Goal: Transaction & Acquisition: Purchase product/service

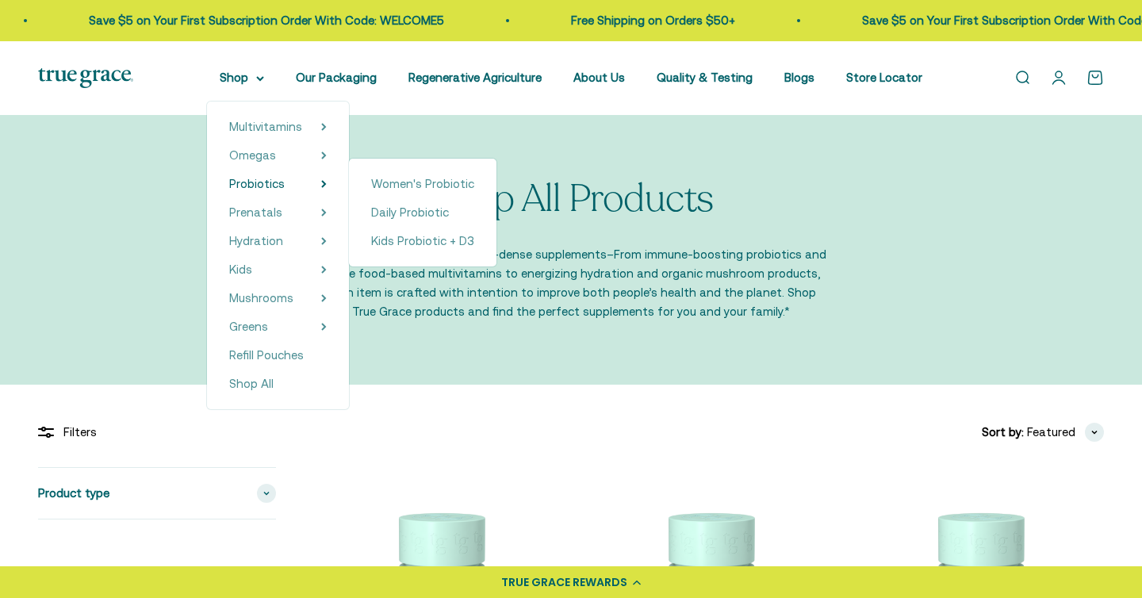
click at [421, 212] on span "Daily Probiotic" at bounding box center [410, 211] width 78 height 13
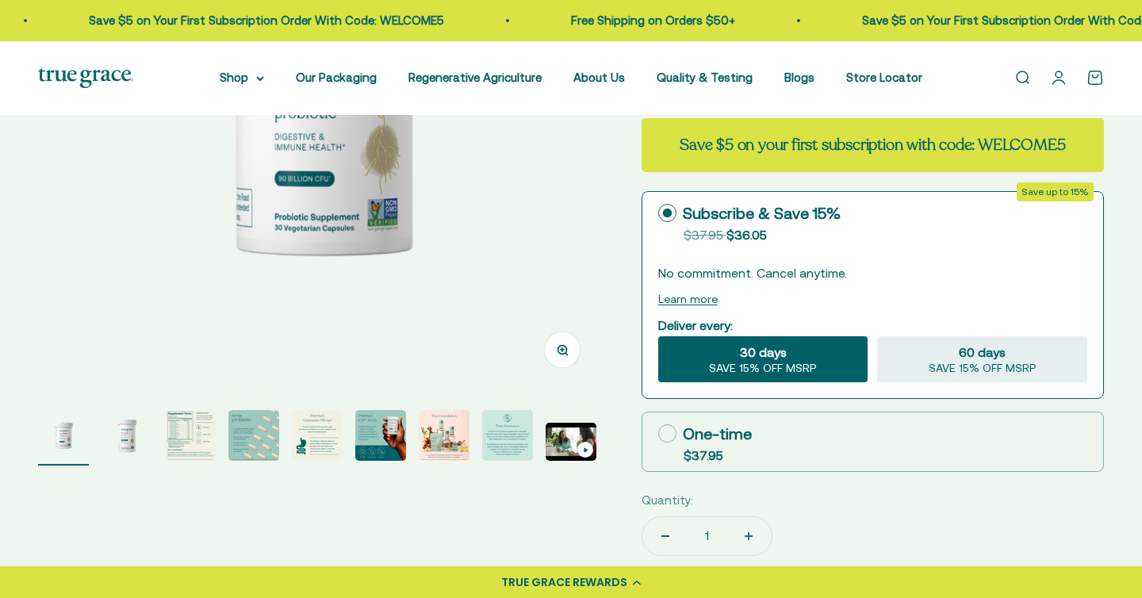
scroll to position [331, 0]
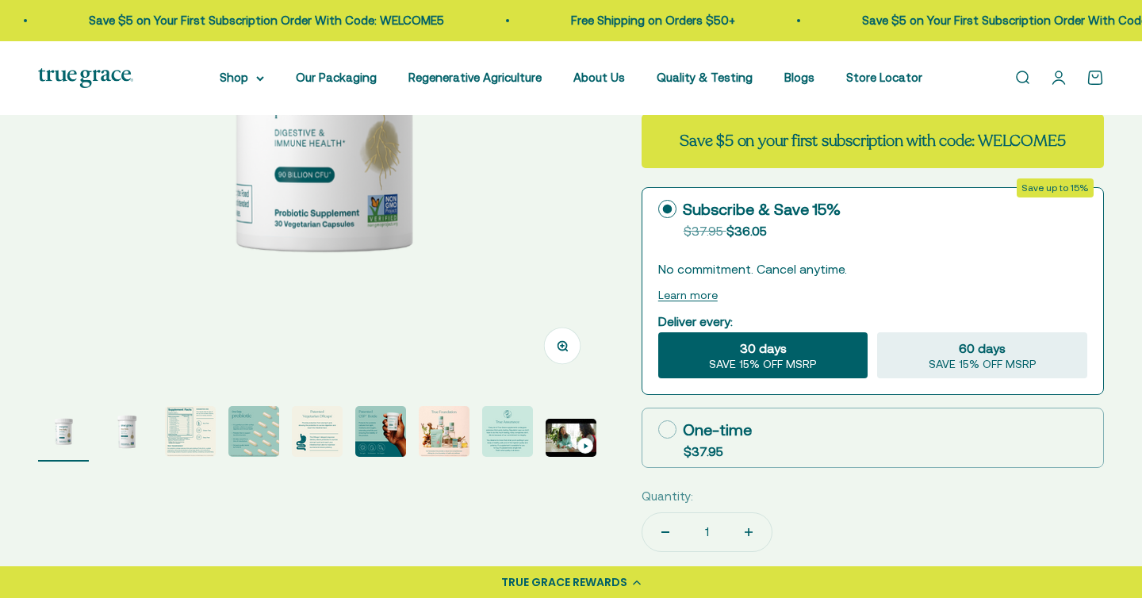
click at [675, 429] on icon at bounding box center [667, 429] width 18 height 18
click at [658, 429] on input "One-time $37.95" at bounding box center [658, 429] width 1 height 1
radio input "true"
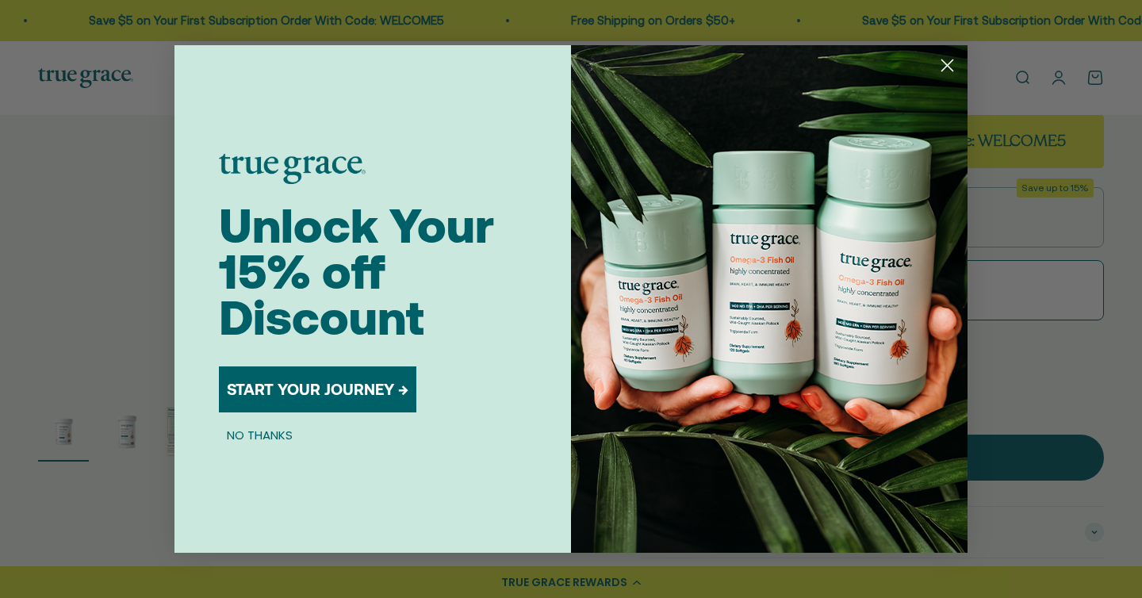
click at [953, 68] on circle "Close dialog" at bounding box center [947, 65] width 26 height 26
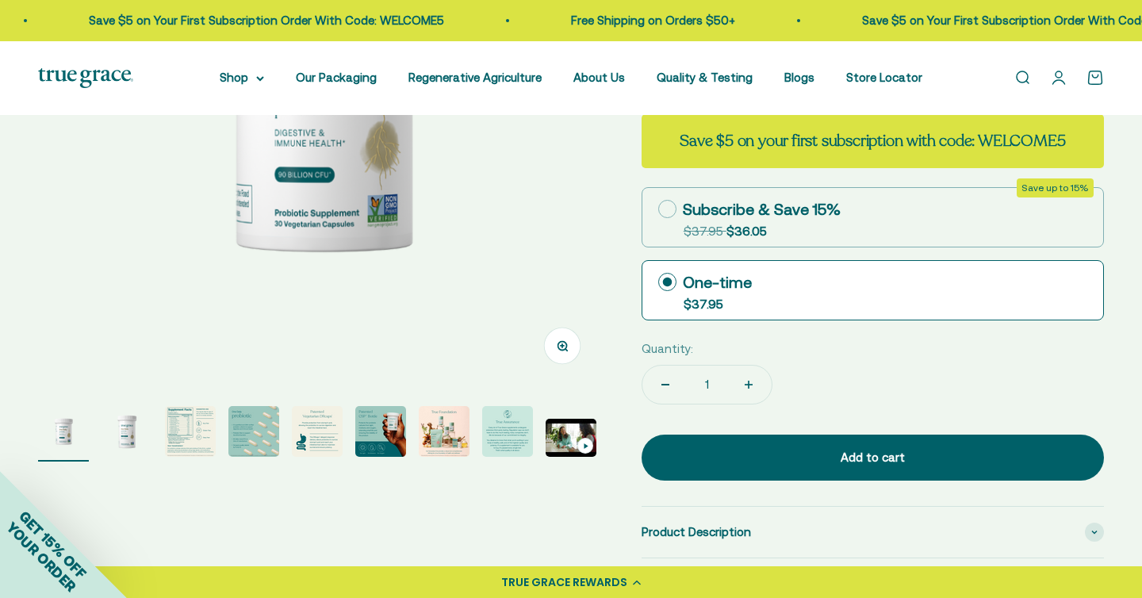
scroll to position [197, 0]
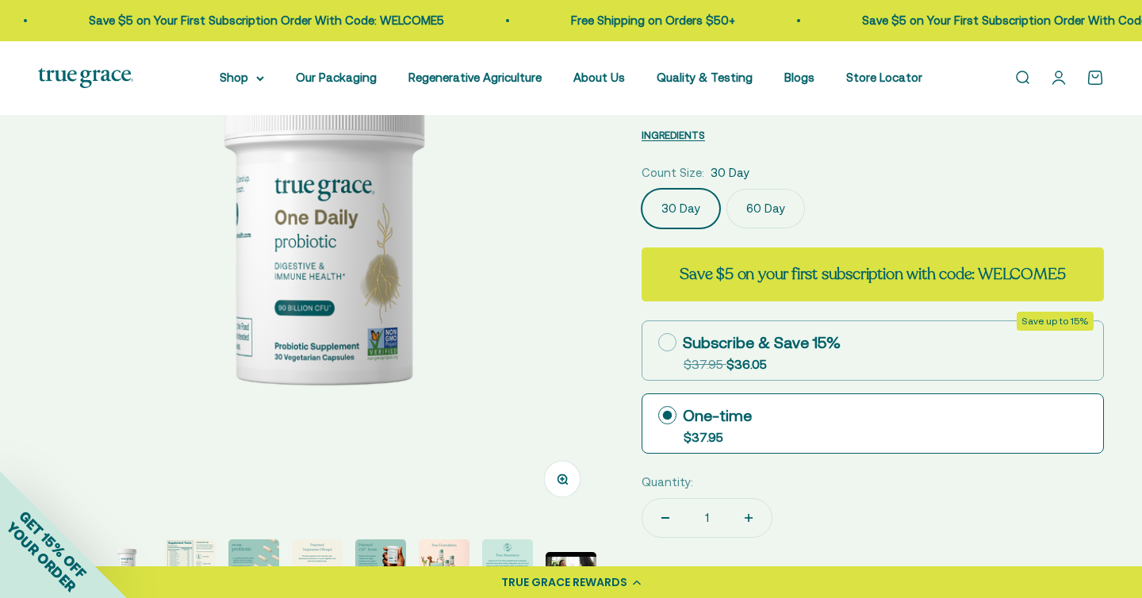
click at [760, 201] on label "60 Day" at bounding box center [766, 209] width 79 height 40
click at [642, 189] on input "60 Day" at bounding box center [641, 188] width 1 height 1
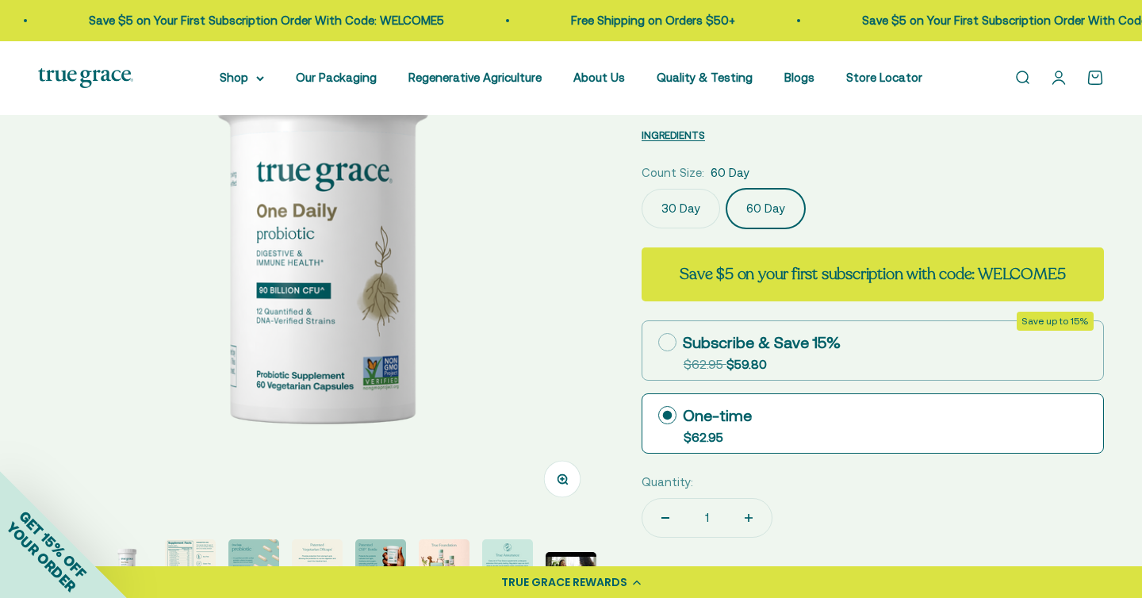
click at [673, 204] on label "30 Day" at bounding box center [681, 209] width 79 height 40
click at [642, 189] on input "30 Day" at bounding box center [641, 188] width 1 height 1
